Goal: Find specific page/section: Find specific page/section

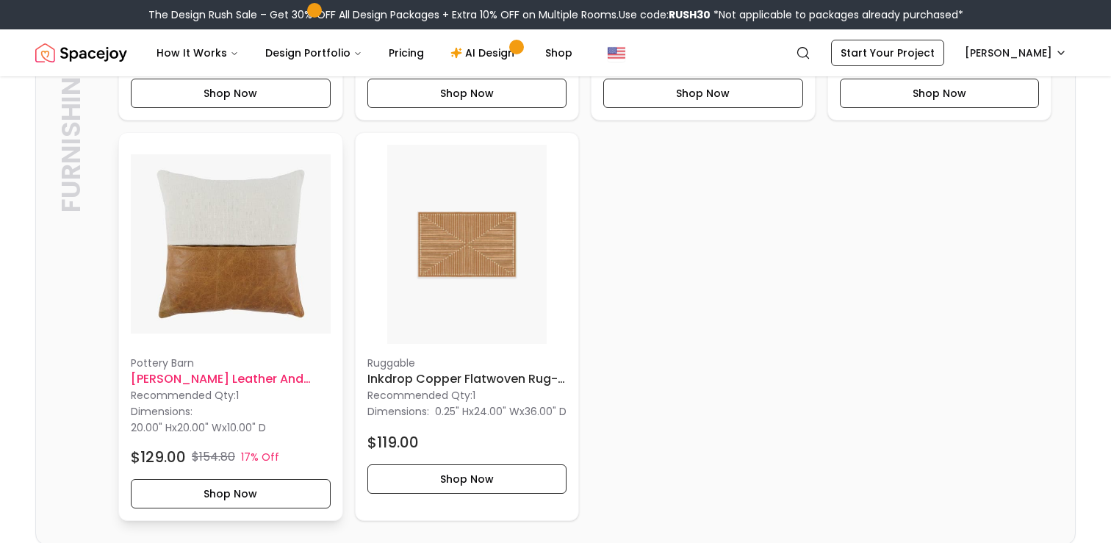
click at [281, 294] on img at bounding box center [231, 245] width 200 height 200
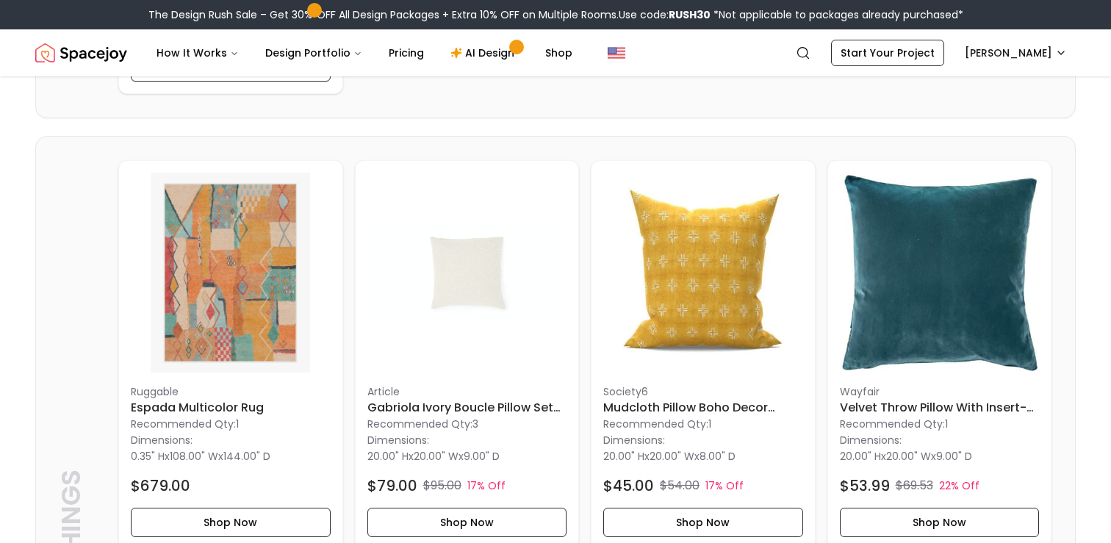
scroll to position [1058, 0]
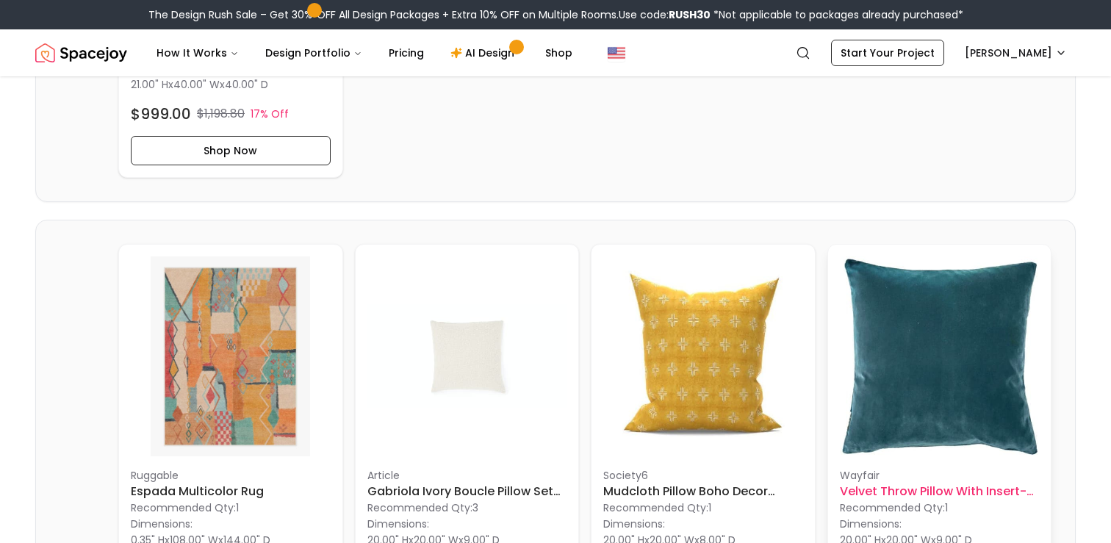
click at [882, 352] on img at bounding box center [940, 357] width 200 height 200
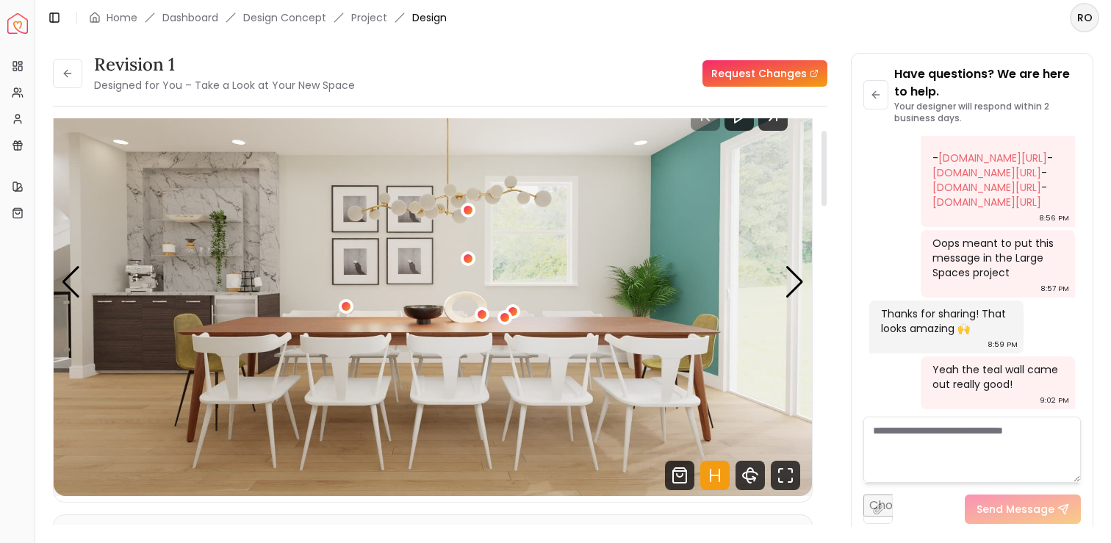
scroll to position [78, 0]
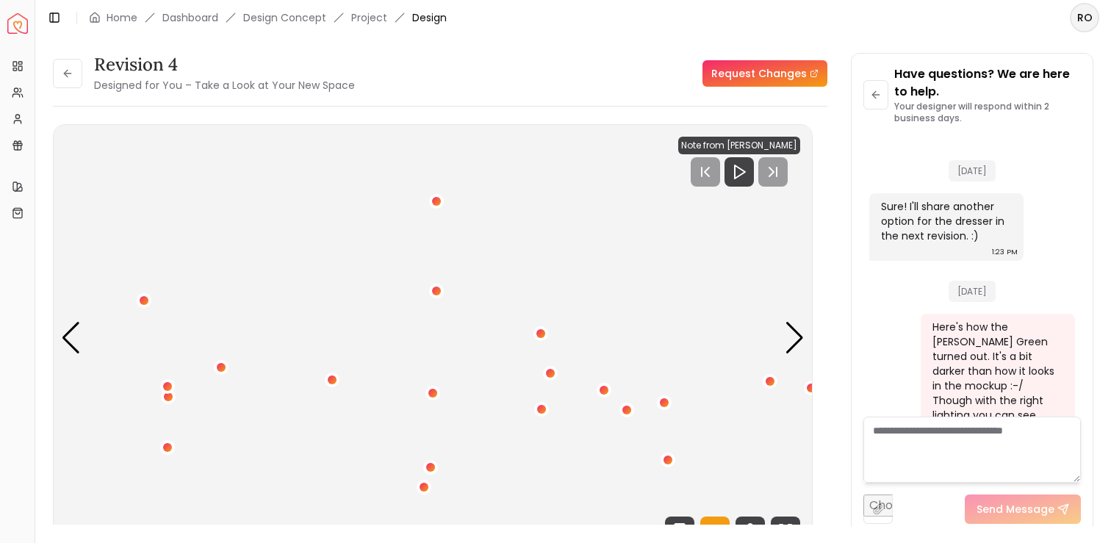
scroll to position [5423, 0]
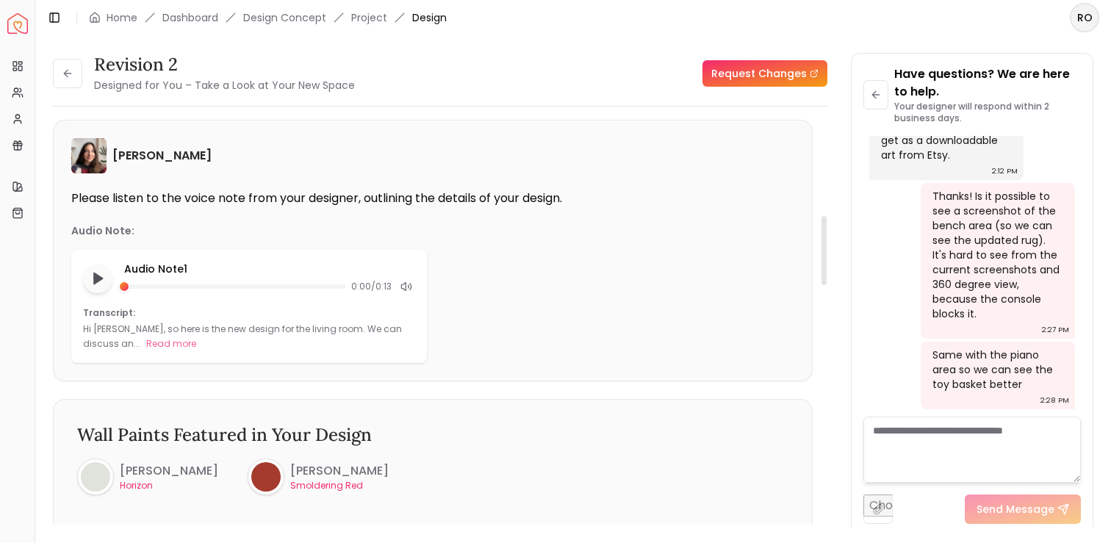
scroll to position [569, 0]
